Goal: Task Accomplishment & Management: Manage account settings

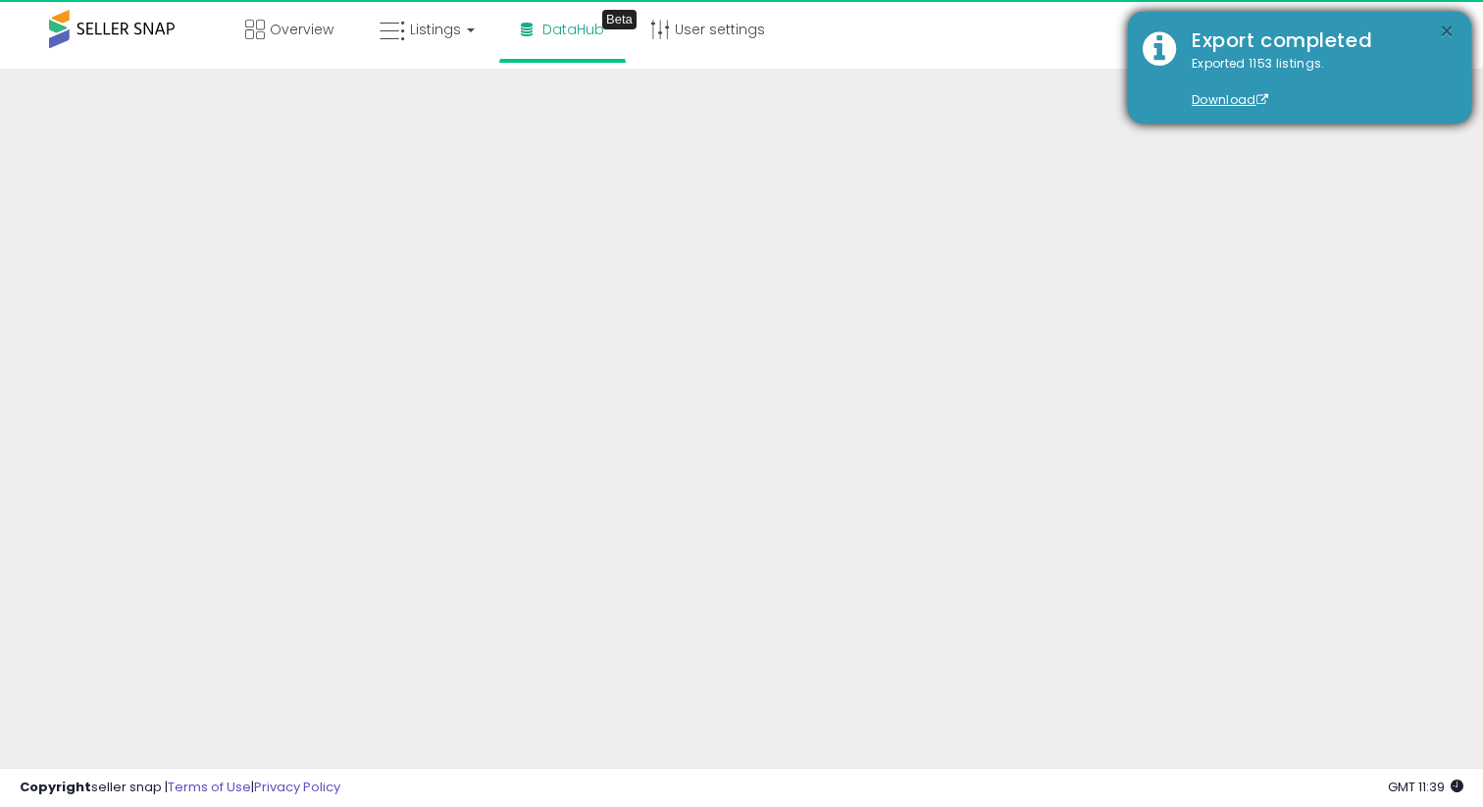
click at [1441, 30] on button "×" at bounding box center [1447, 32] width 16 height 25
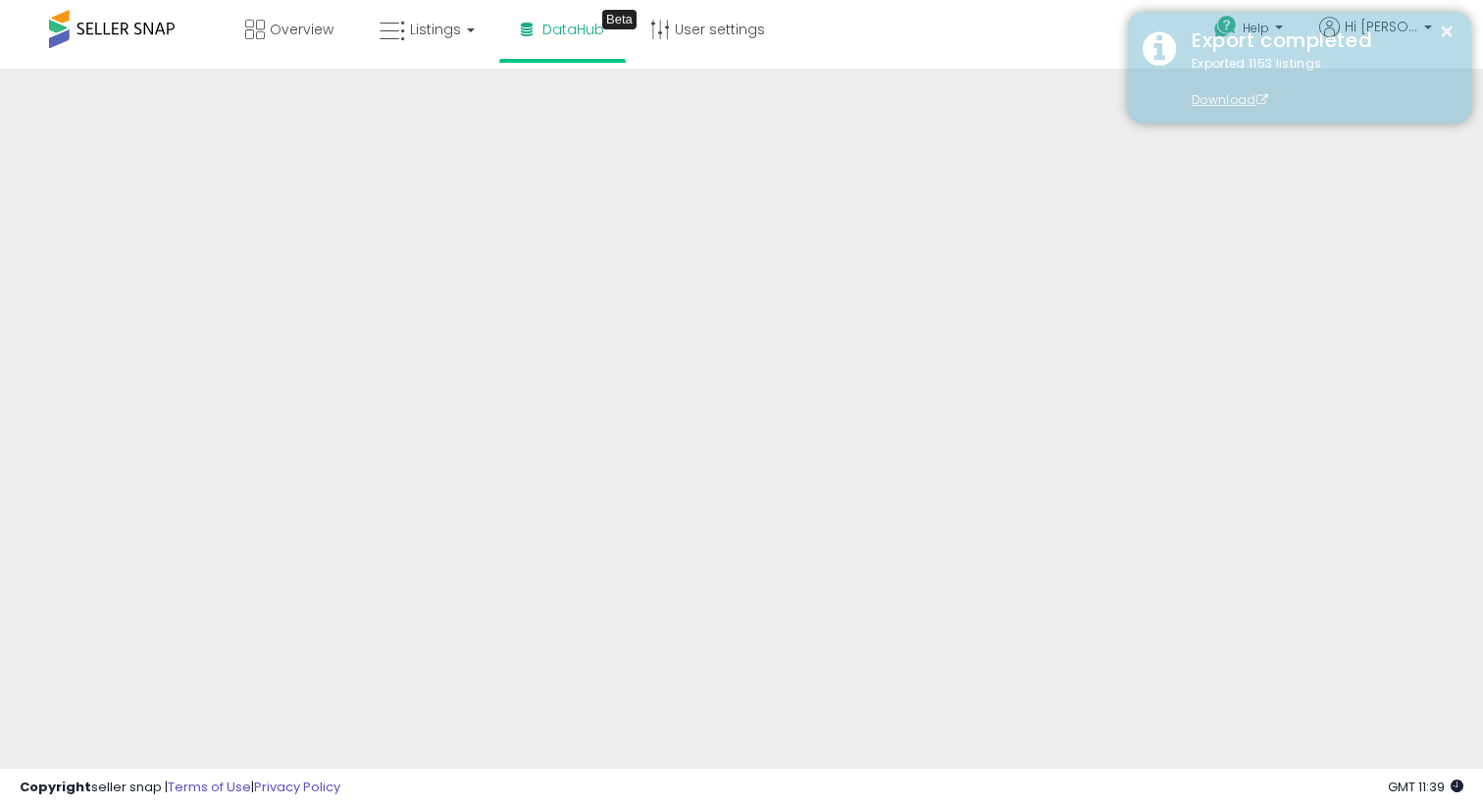
click at [1402, 20] on div "× Export completed Exported 1153 listings. Download" at bounding box center [1299, 68] width 343 height 112
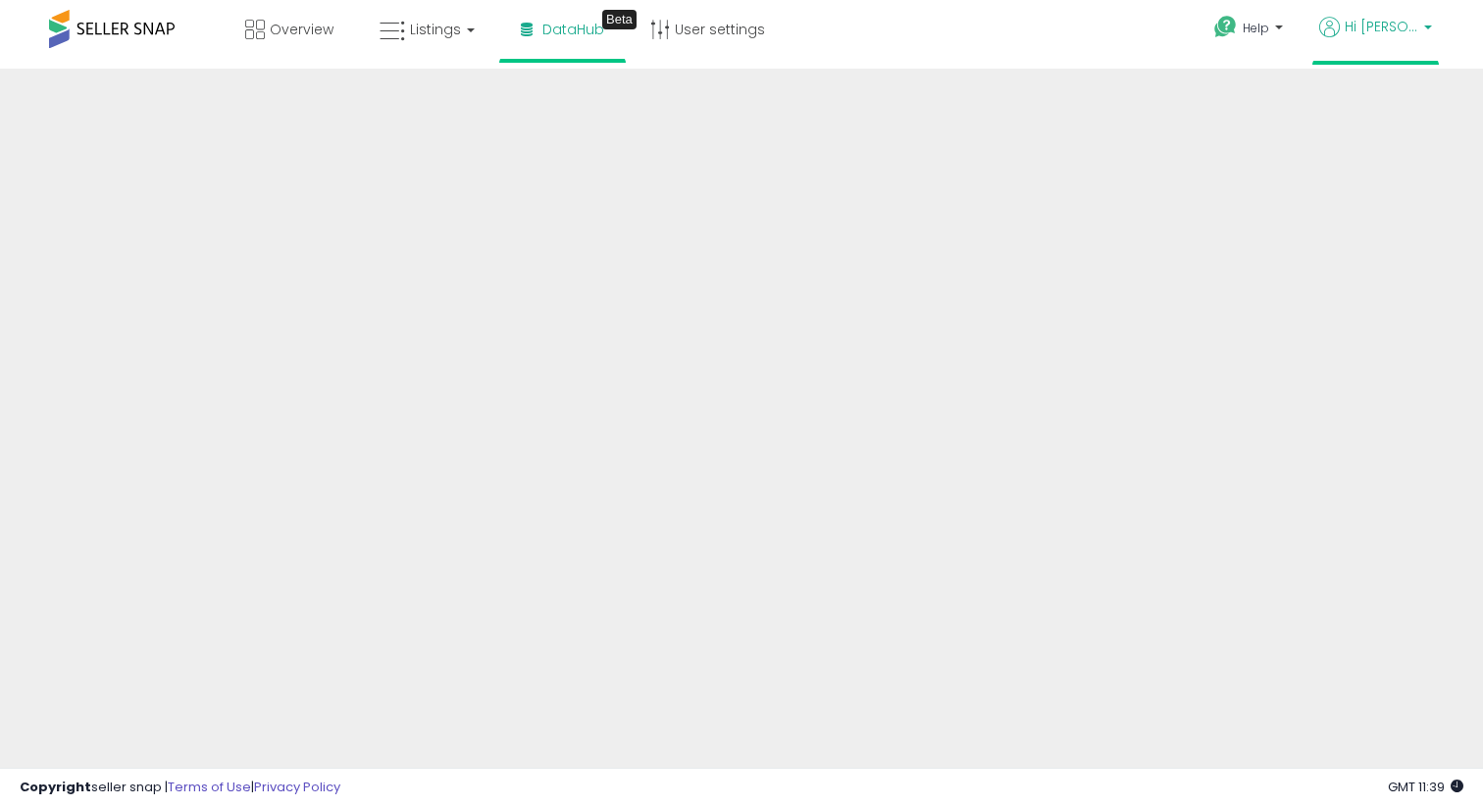
click at [1401, 22] on span "Hi [PERSON_NAME]" at bounding box center [1382, 27] width 74 height 20
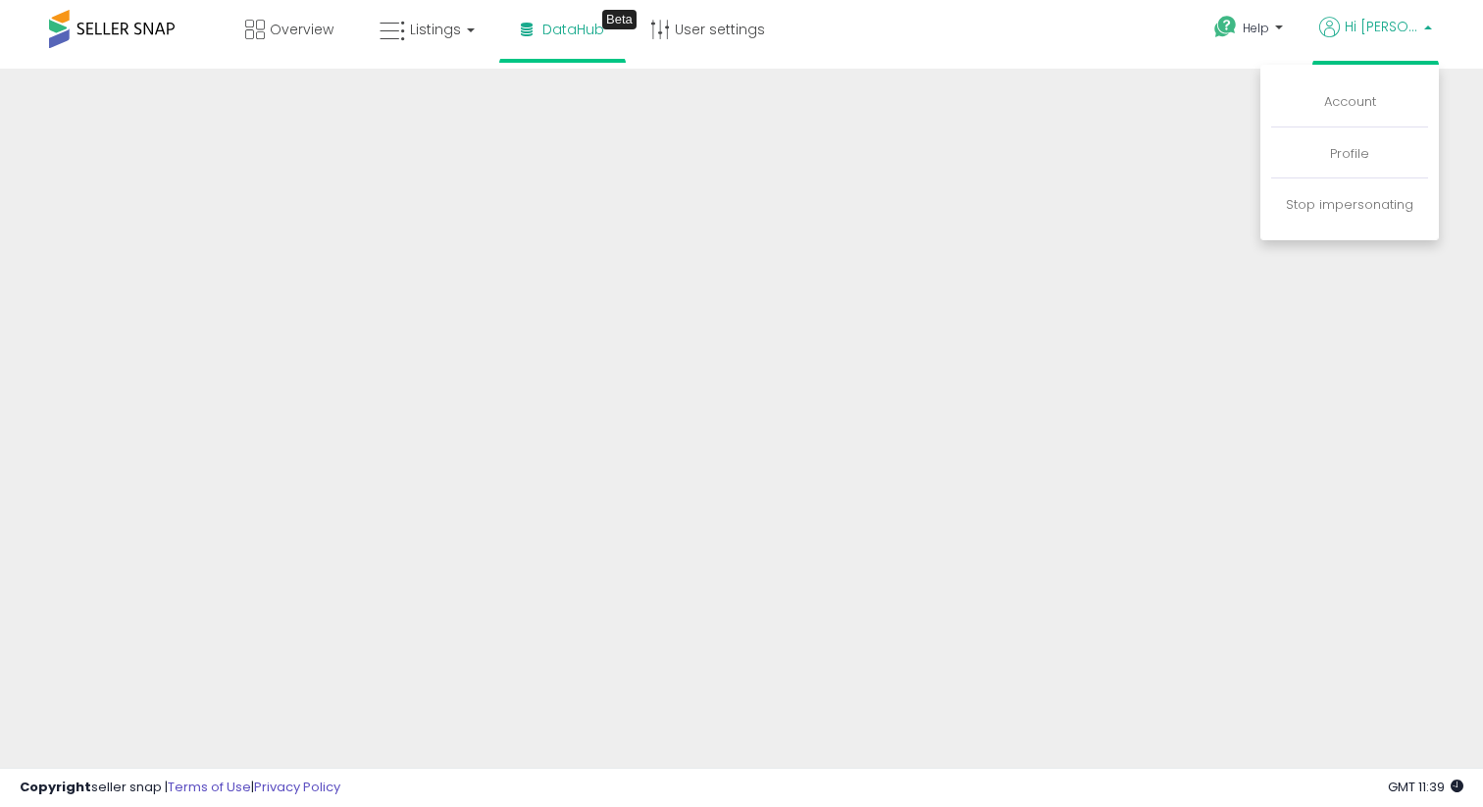
click at [1356, 191] on li "Stop impersonating" at bounding box center [1349, 205] width 157 height 48
click at [1354, 201] on link "Stop impersonating" at bounding box center [1350, 204] width 128 height 19
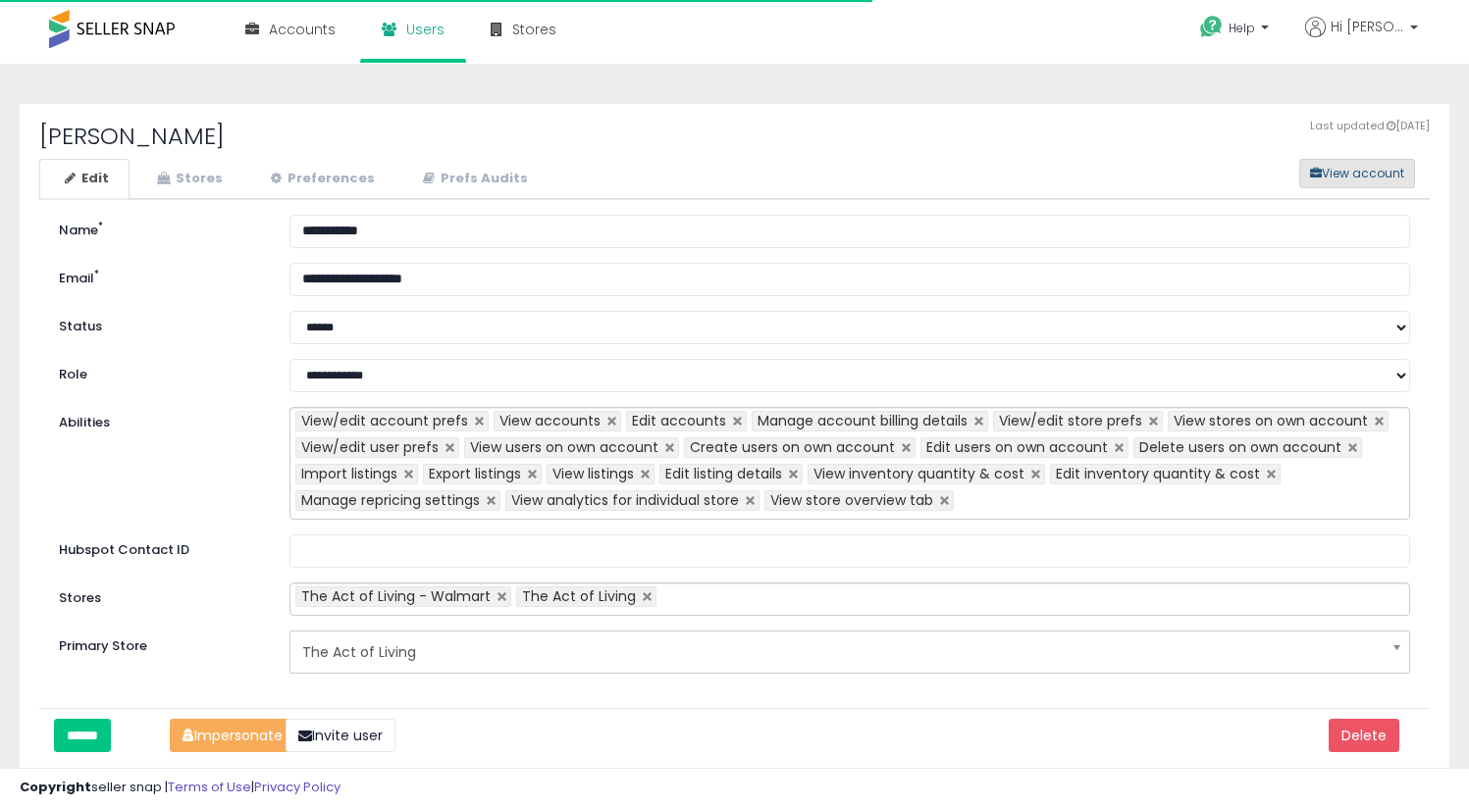
click at [1359, 175] on button "View account" at bounding box center [1357, 173] width 116 height 29
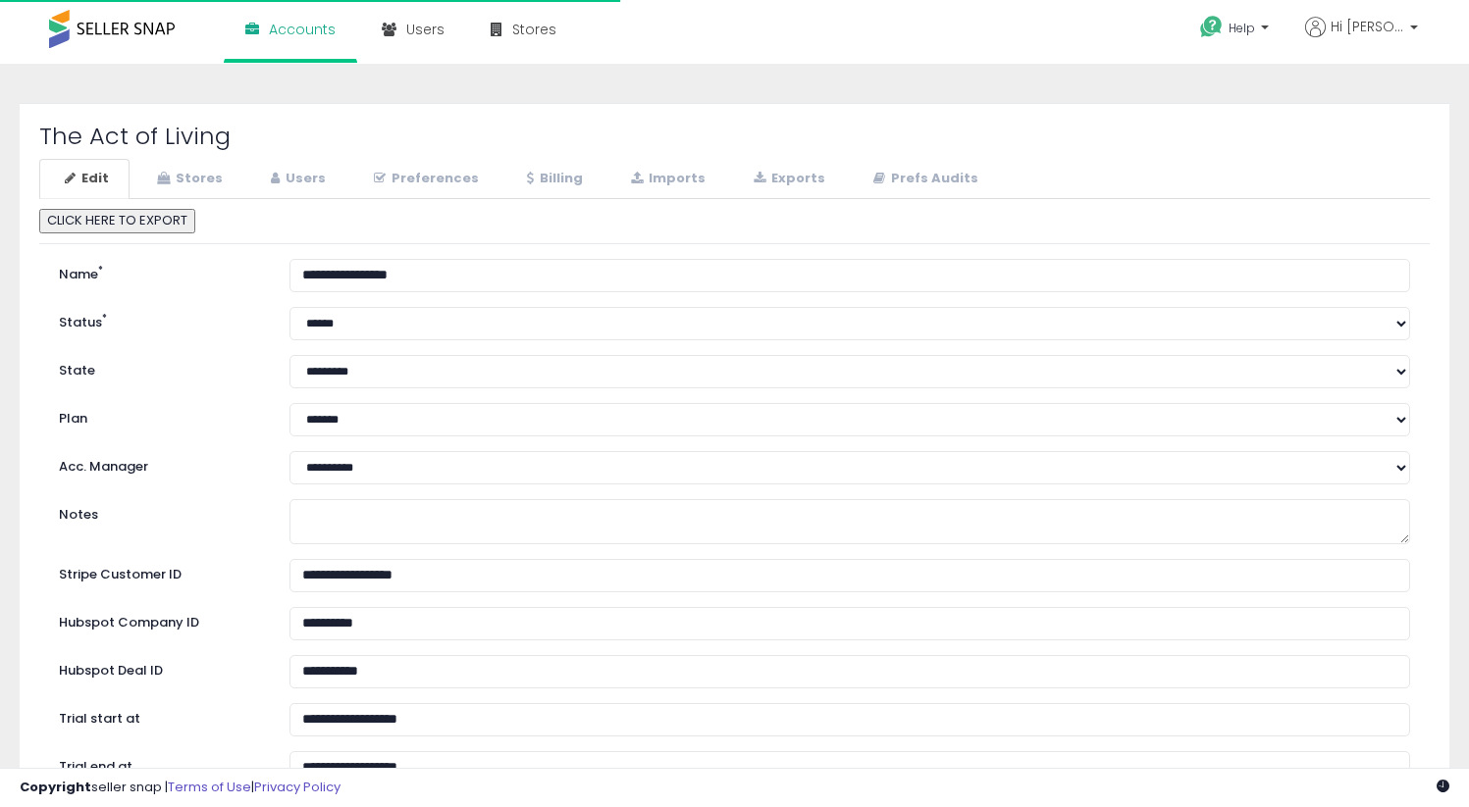
select select "**"
click at [201, 183] on link "Stores" at bounding box center [187, 179] width 112 height 40
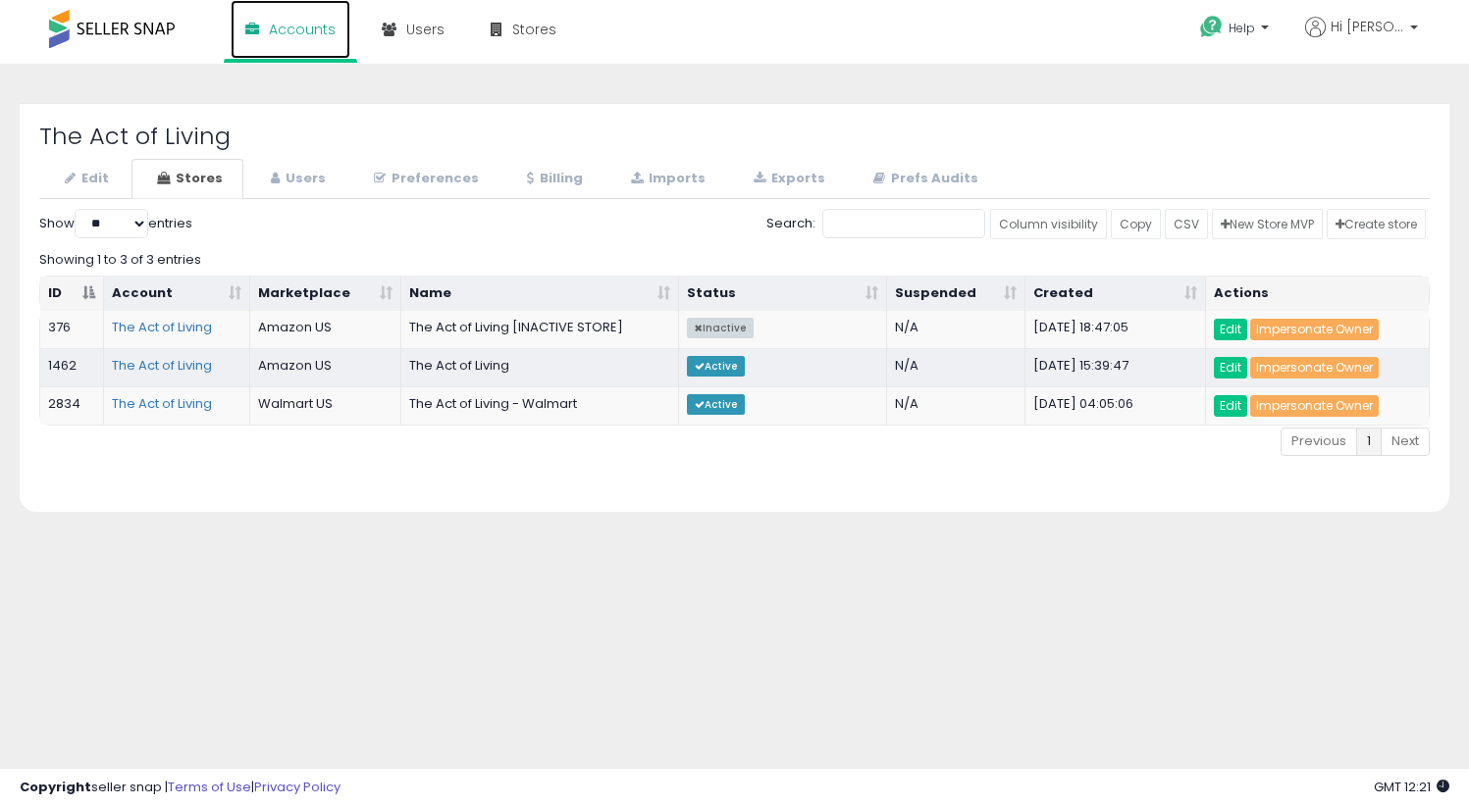
click at [266, 43] on link "Accounts" at bounding box center [291, 29] width 120 height 59
